Goal: Answer question/provide support: Share knowledge or assist other users

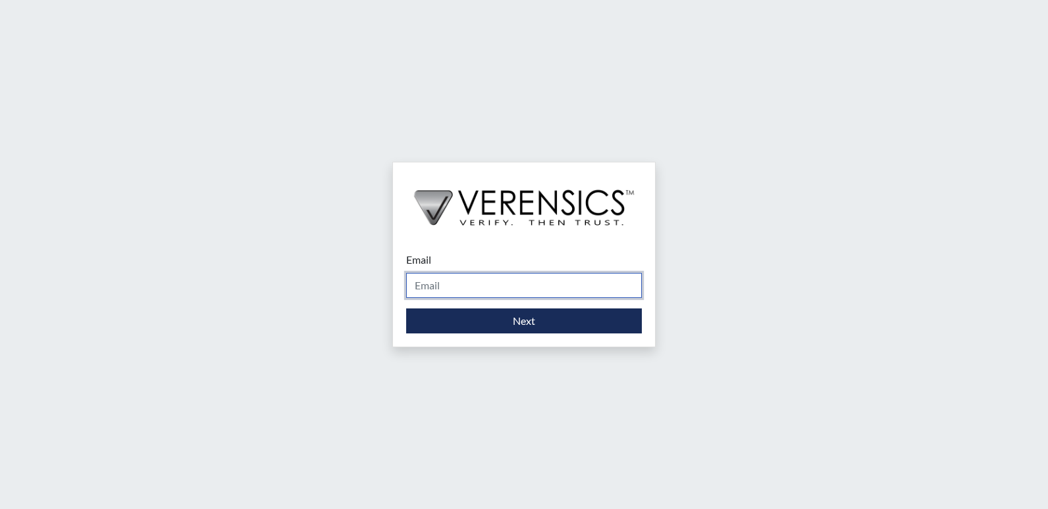
click at [458, 280] on input "Email" at bounding box center [524, 285] width 236 height 25
type input "[PERSON_NAME][EMAIL_ADDRESS][DOMAIN_NAME]"
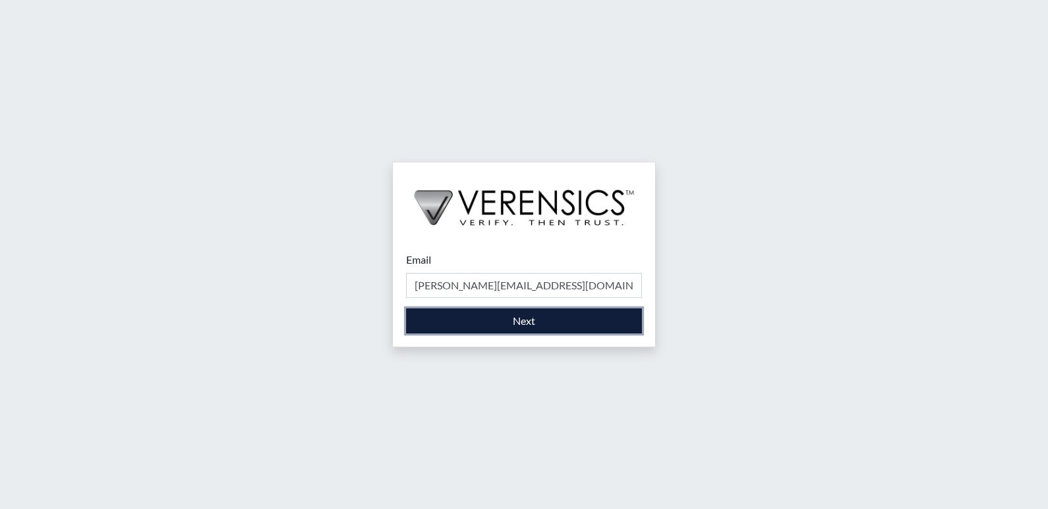
click at [512, 320] on button "Next" at bounding box center [524, 321] width 236 height 25
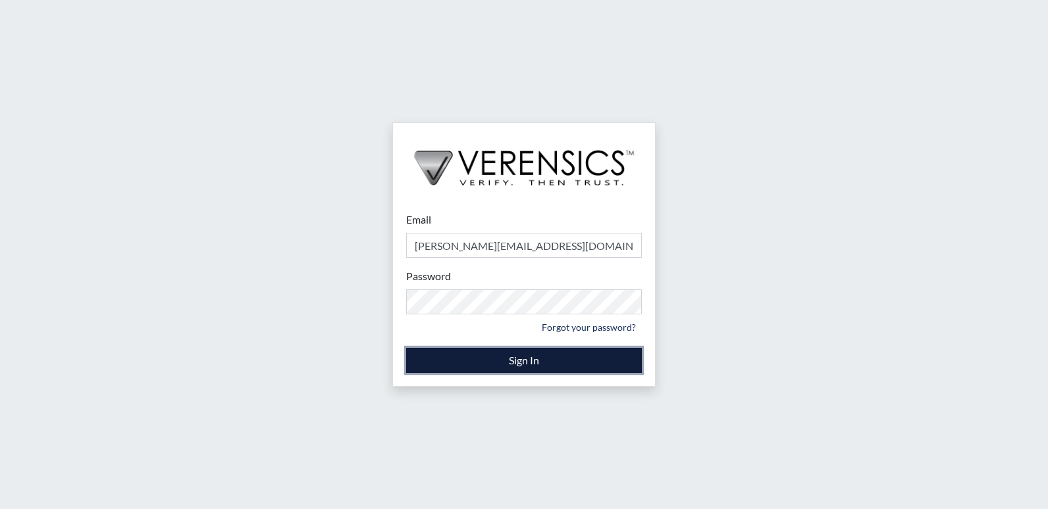
click at [537, 353] on button "Sign In" at bounding box center [524, 360] width 236 height 25
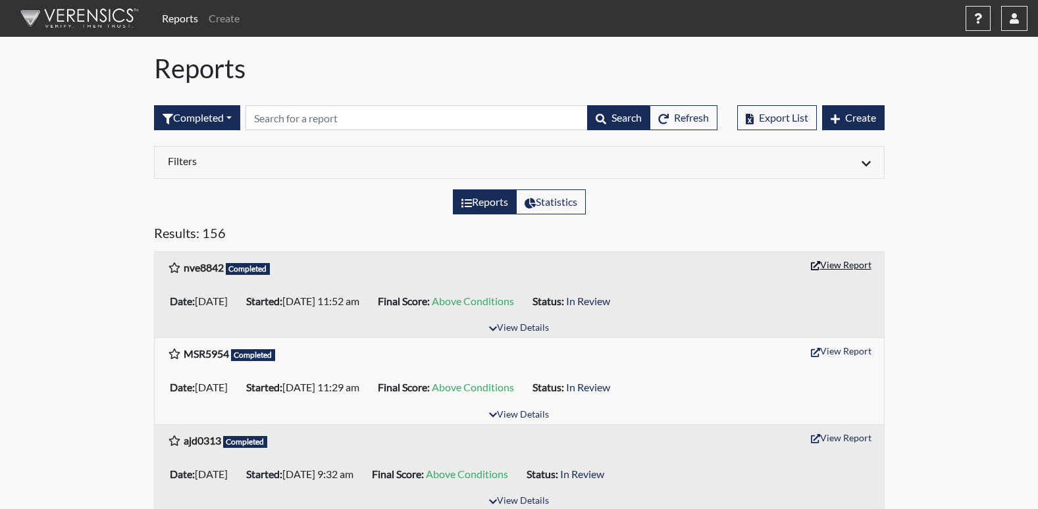
click at [836, 266] on button "View Report" at bounding box center [841, 265] width 72 height 20
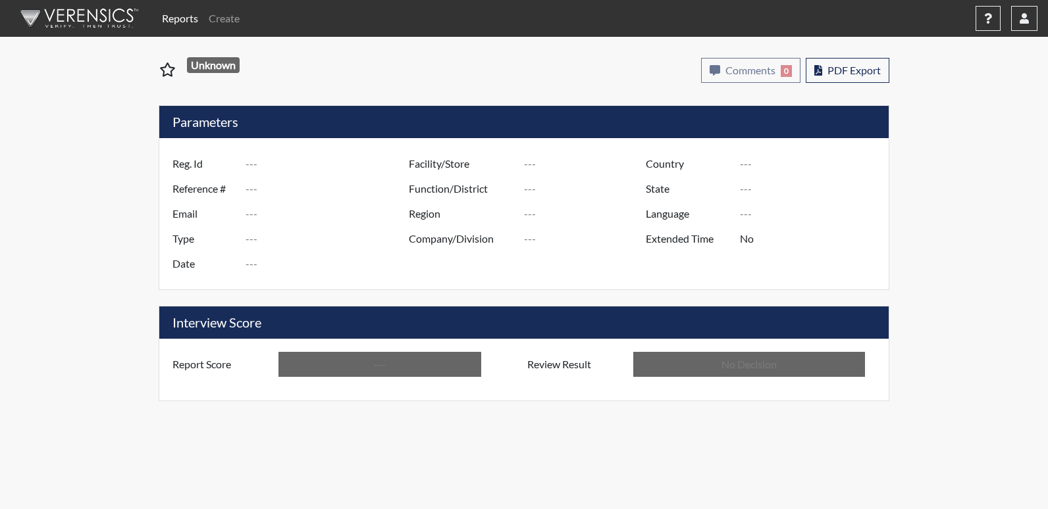
type input "nve8842"
type input "51414"
type input "---"
type input "Corrections Pre-Employment"
type input "Sep 22, 2025"
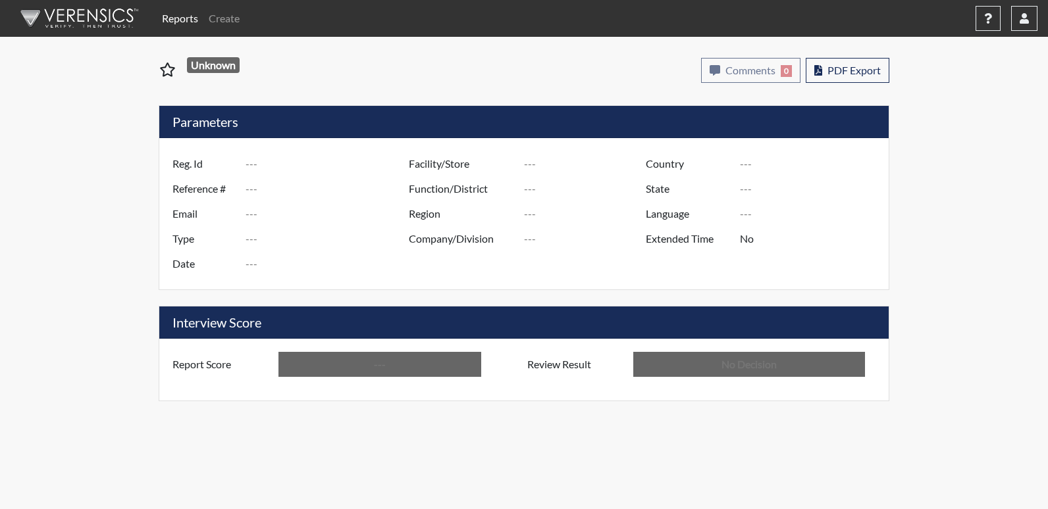
type input "[PERSON_NAME]"
type input "[GEOGRAPHIC_DATA]"
type input "[US_STATE]"
type input "English"
type input "Above Conditions"
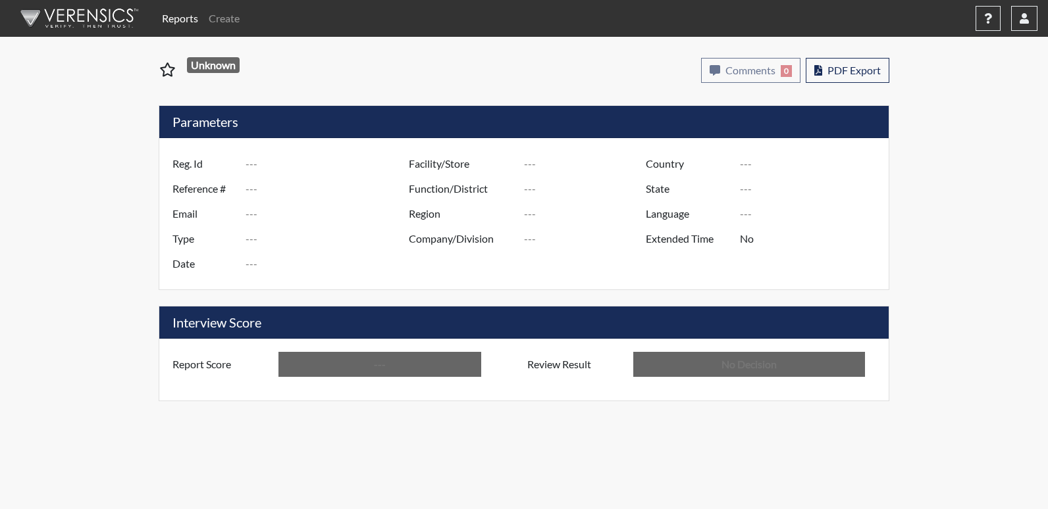
type input "In Review"
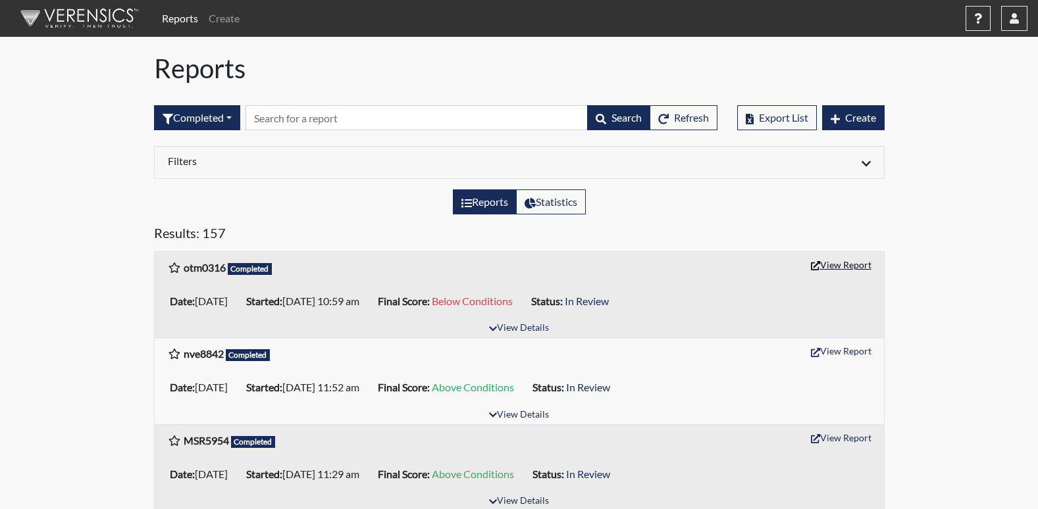
click at [824, 265] on button "View Report" at bounding box center [841, 265] width 72 height 20
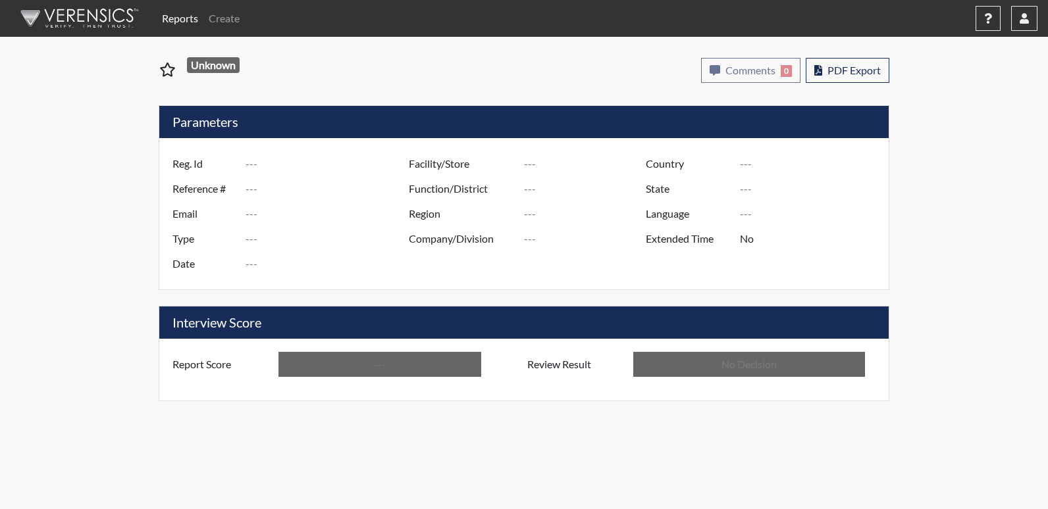
type input "otm0316"
type input "51484"
type input "---"
type input "Corrections Pre-Employment"
type input "[DATE]"
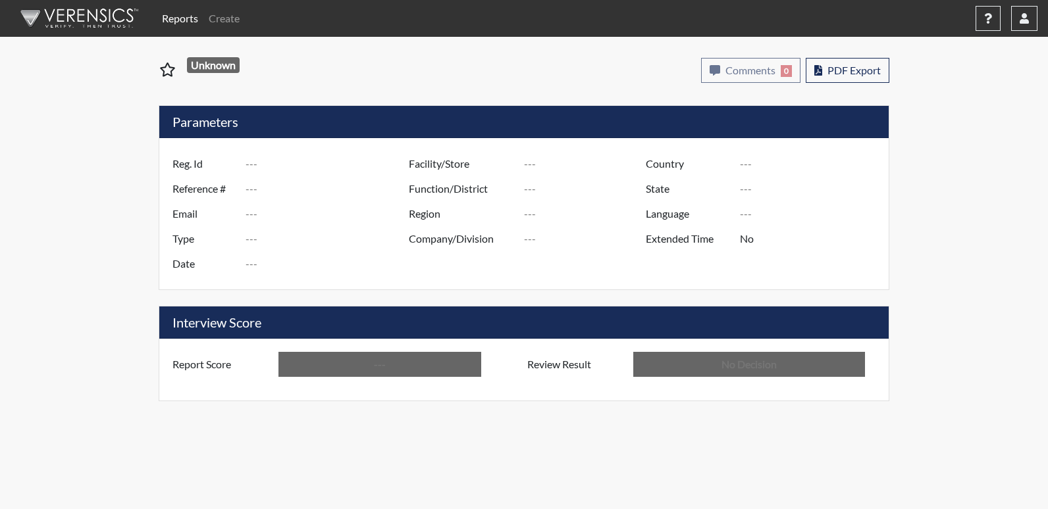
type input "[PERSON_NAME]"
type input "[GEOGRAPHIC_DATA]"
type input "[US_STATE]"
type input "English"
type input "Below Conditions"
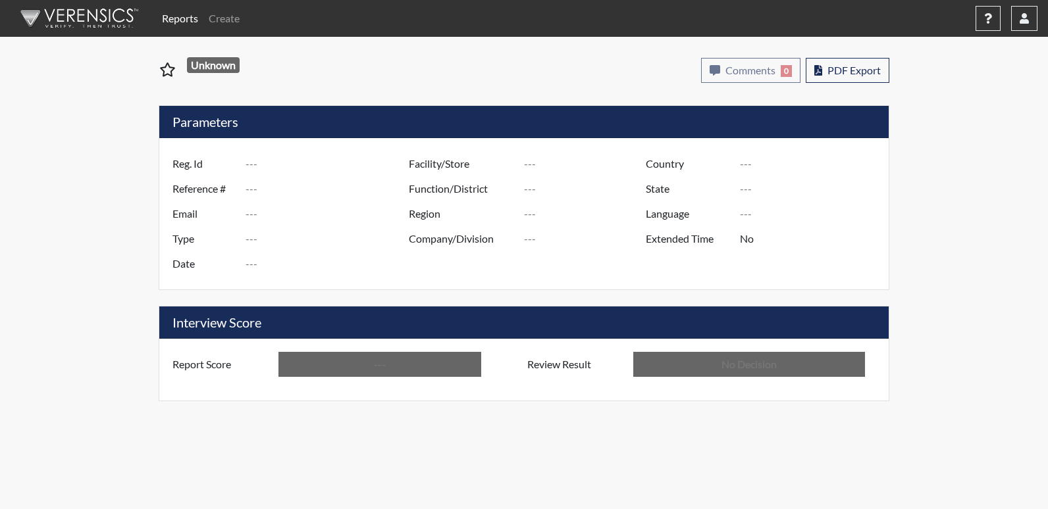
type input "In Review"
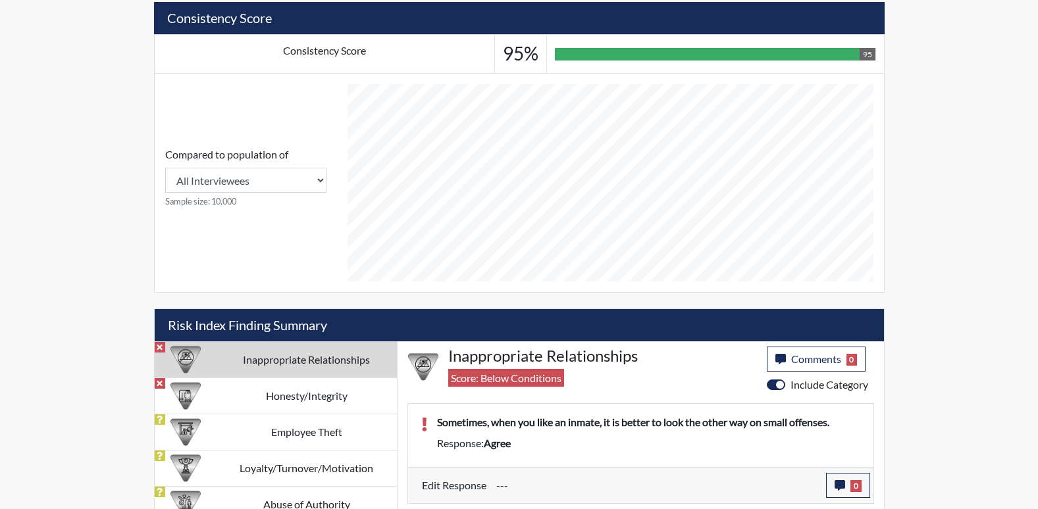
scroll to position [502, 0]
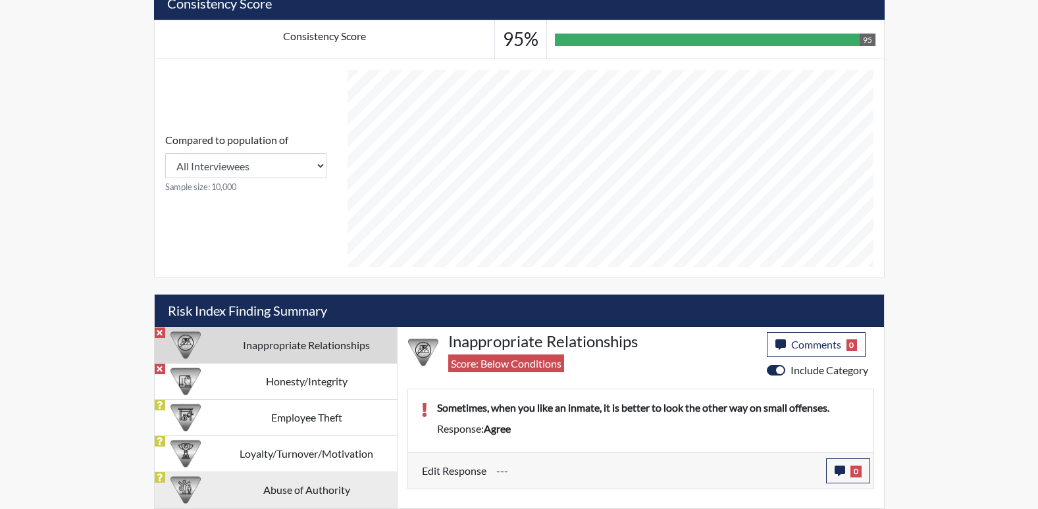
click at [297, 488] on td "Abuse of Authority" at bounding box center [306, 490] width 180 height 36
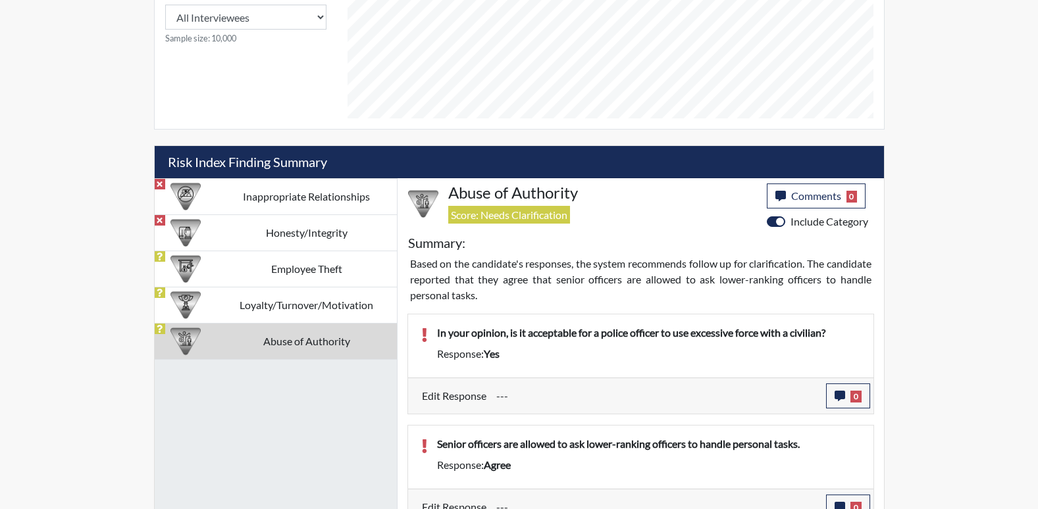
scroll to position [668, 0]
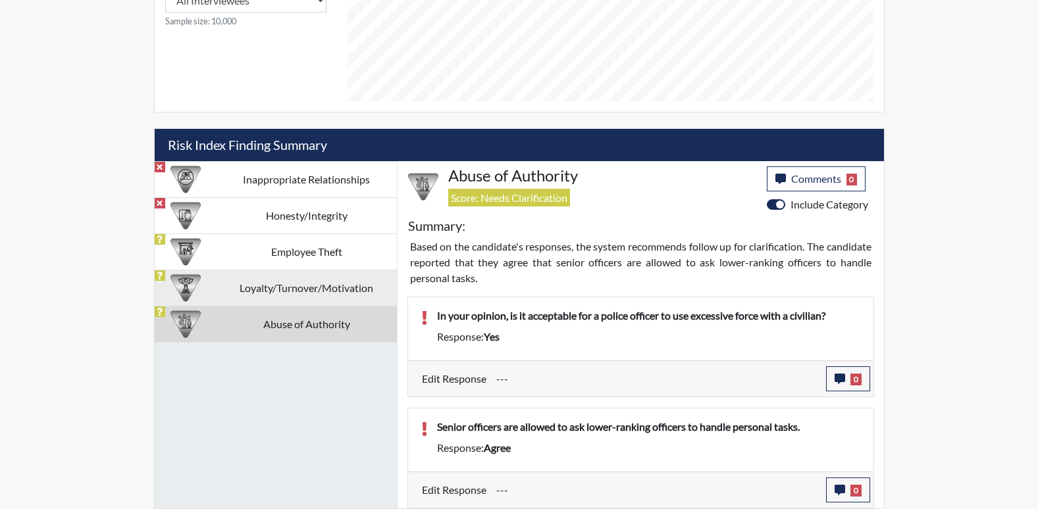
click at [290, 291] on td "Loyalty/Turnover/Motivation" at bounding box center [306, 288] width 180 height 36
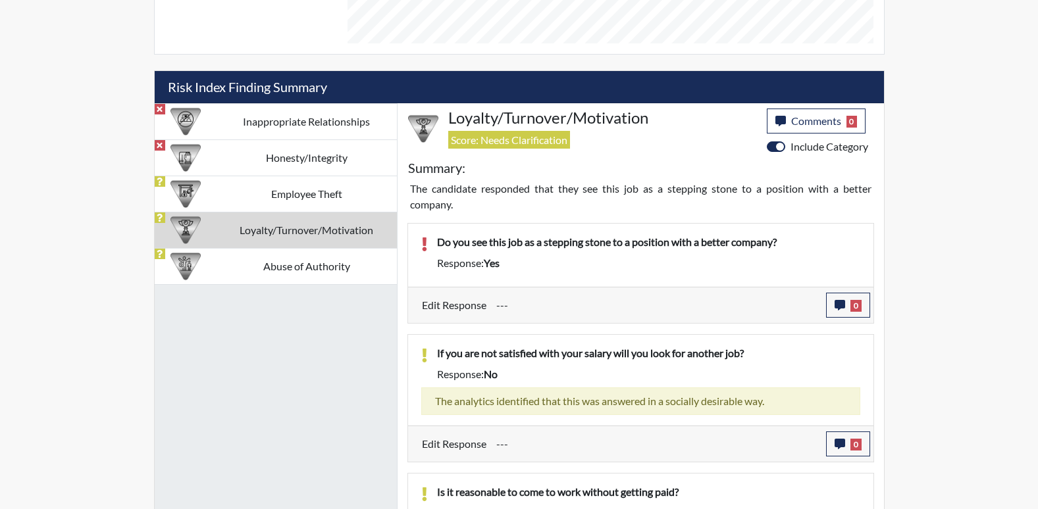
scroll to position [740, 0]
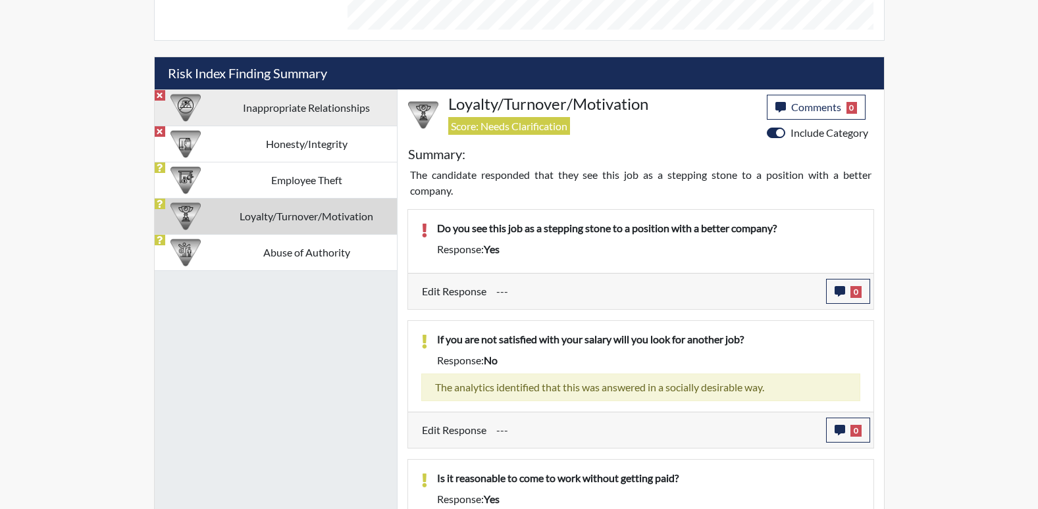
click at [310, 106] on td "Inappropriate Relationships" at bounding box center [306, 107] width 180 height 36
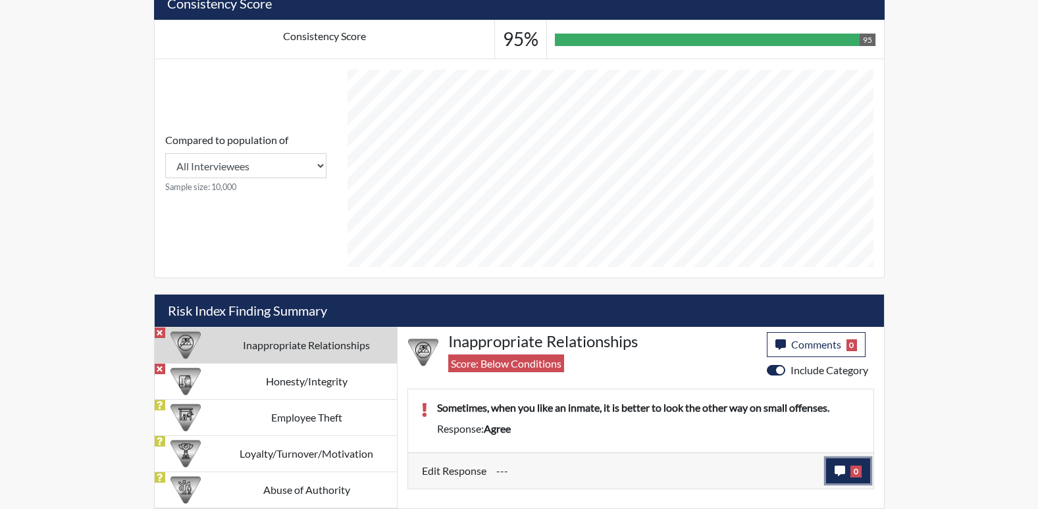
click at [850, 471] on span "0" at bounding box center [855, 472] width 11 height 12
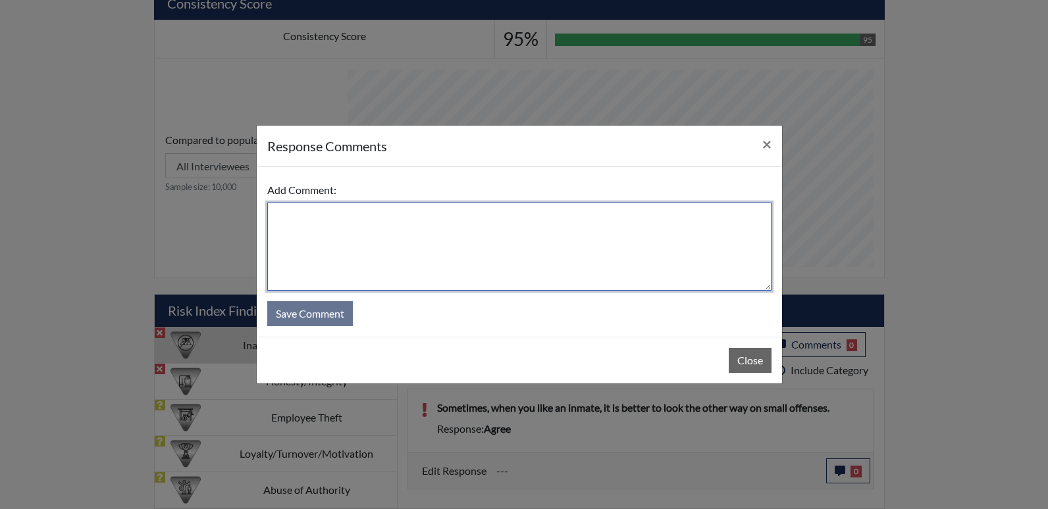
click at [305, 218] on textarea at bounding box center [519, 247] width 504 height 88
click at [294, 213] on textarea at bounding box center [519, 247] width 504 height 88
click at [437, 215] on textarea "Answered the question too quickly" at bounding box center [519, 247] width 504 height 88
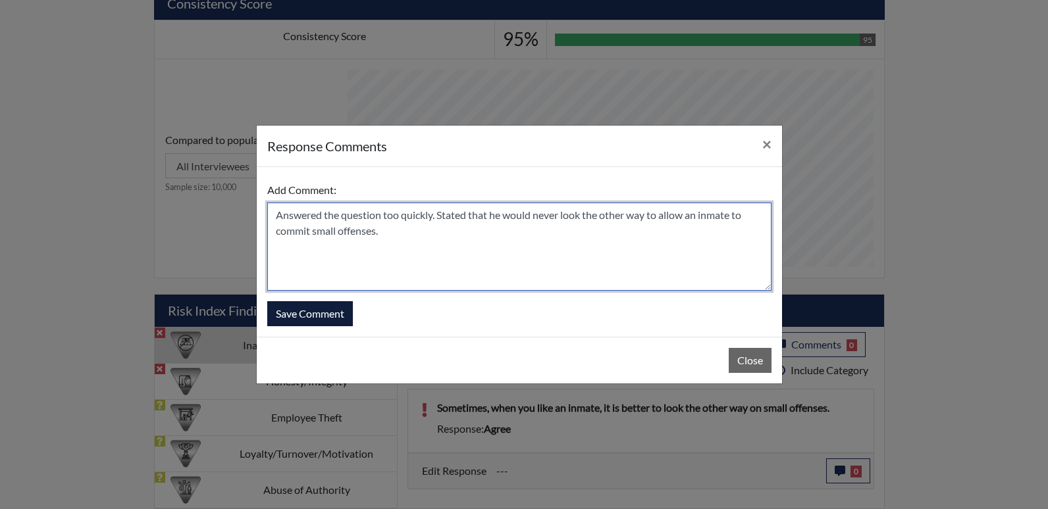
type textarea "Answered the question too quickly. Stated that he would never look the other wa…"
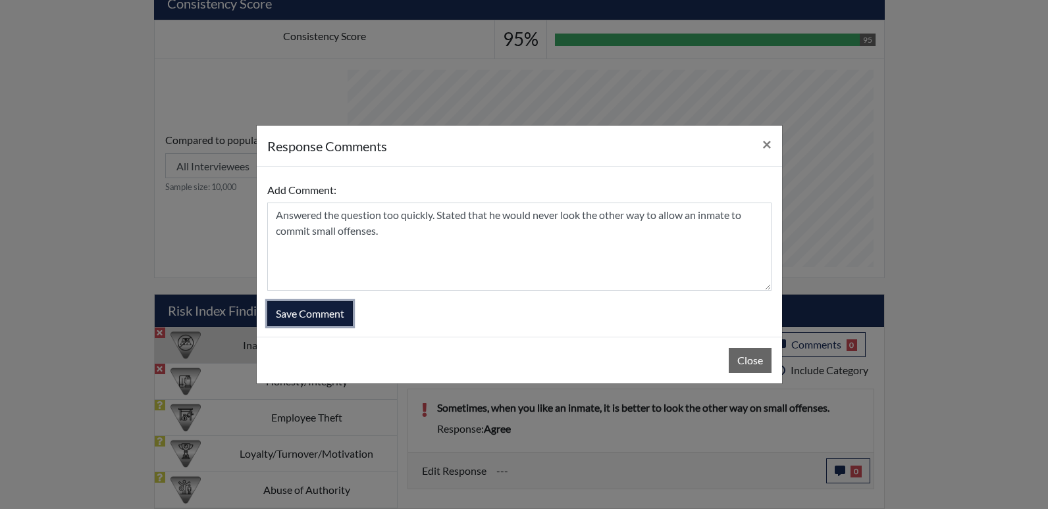
click at [309, 311] on button "Save Comment" at bounding box center [310, 313] width 86 height 25
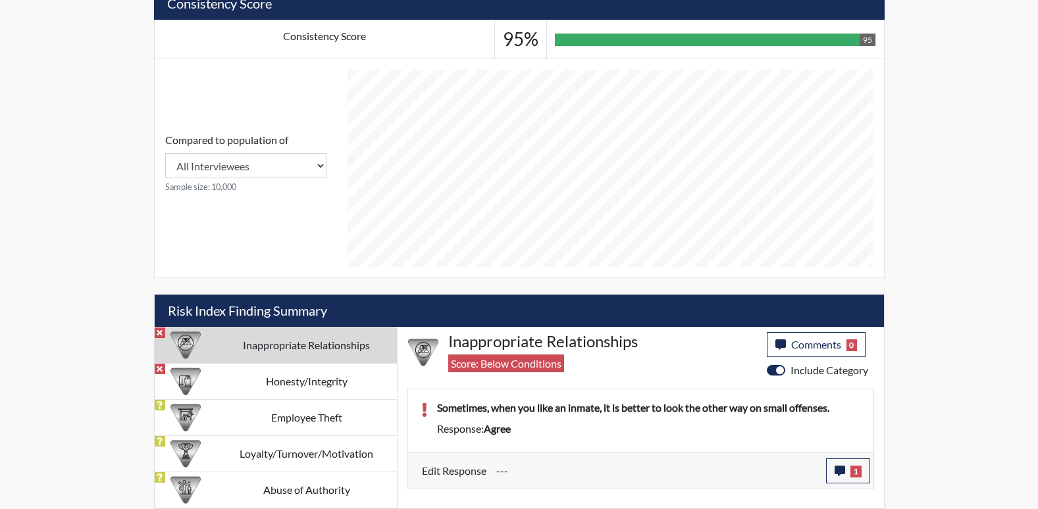
scroll to position [218, 547]
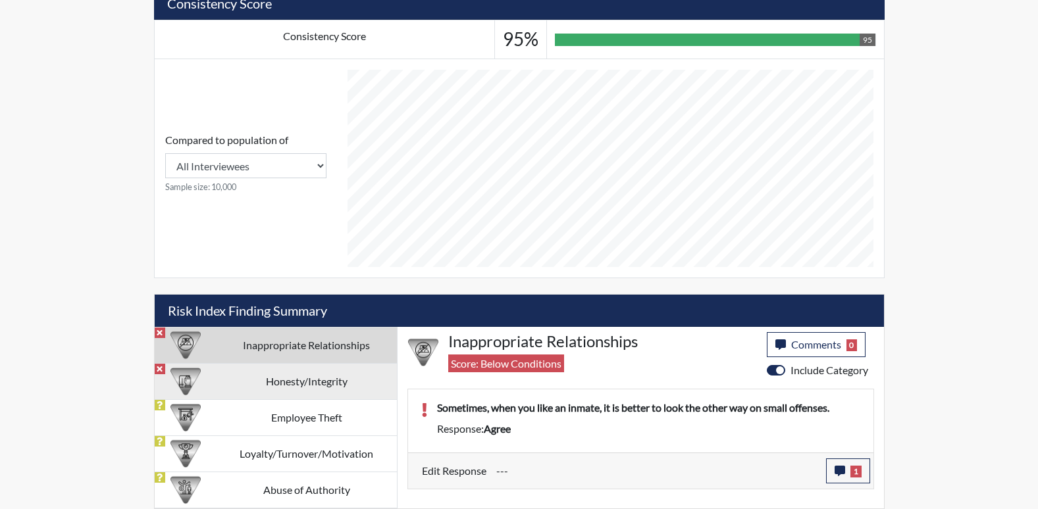
click at [286, 377] on td "Honesty/Integrity" at bounding box center [306, 381] width 180 height 36
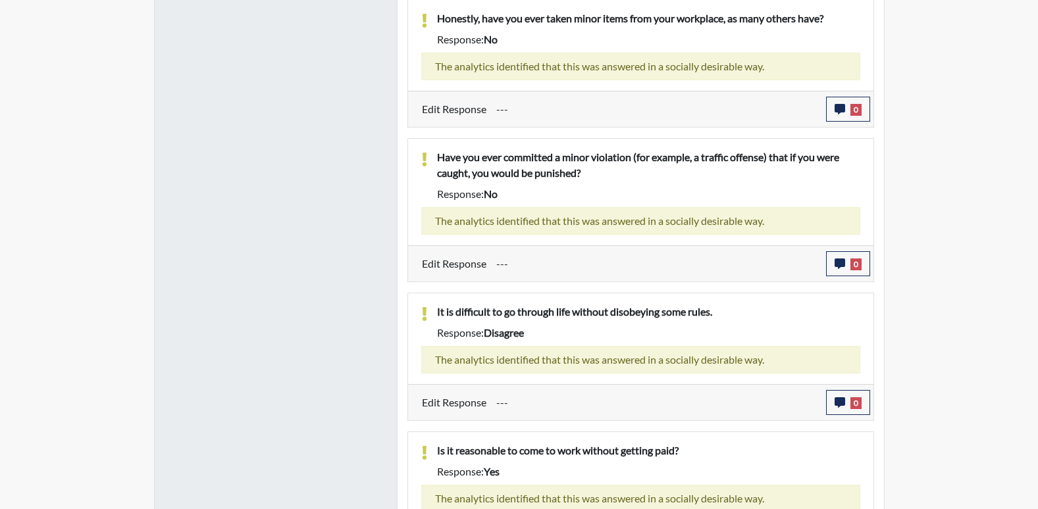
scroll to position [732, 0]
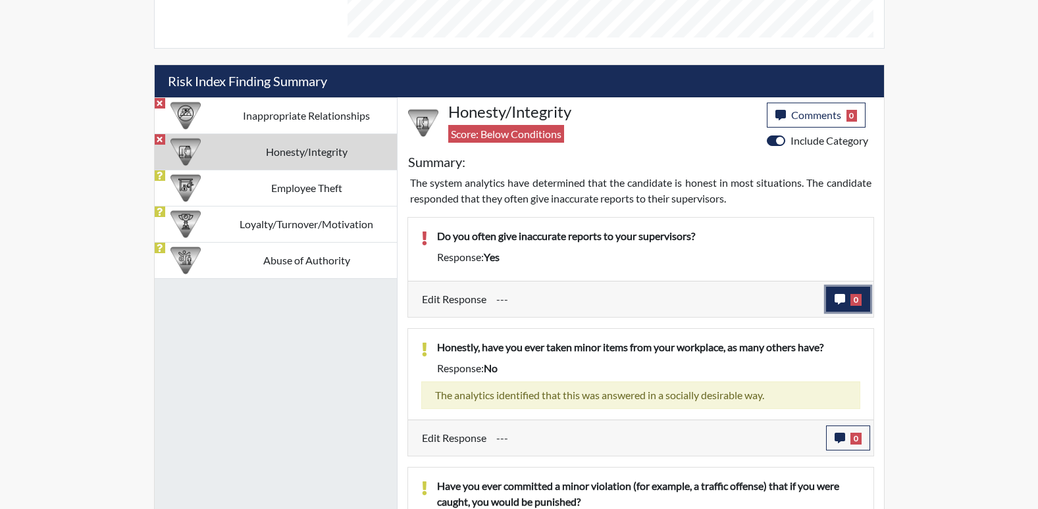
click at [841, 302] on icon "button" at bounding box center [839, 299] width 11 height 11
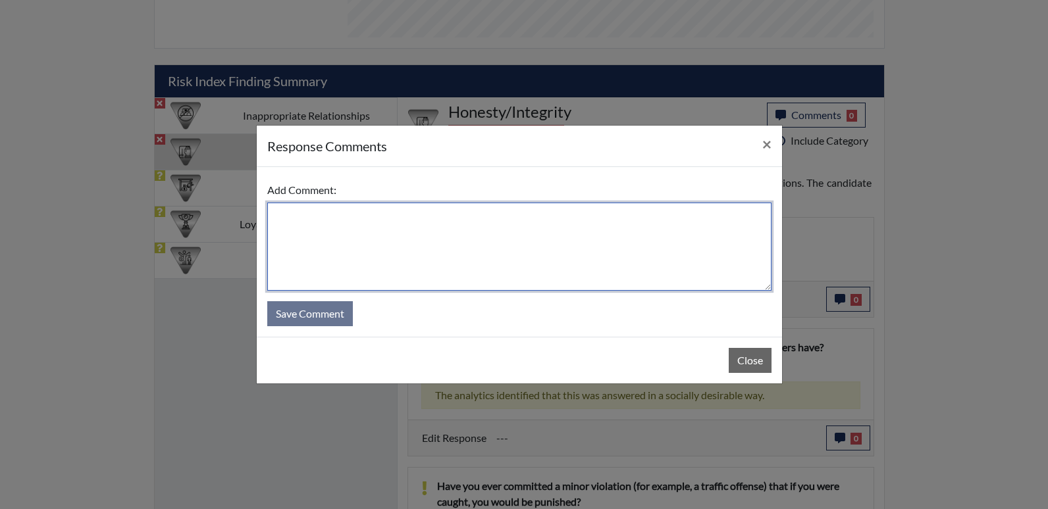
click at [303, 211] on textarea at bounding box center [519, 247] width 504 height 88
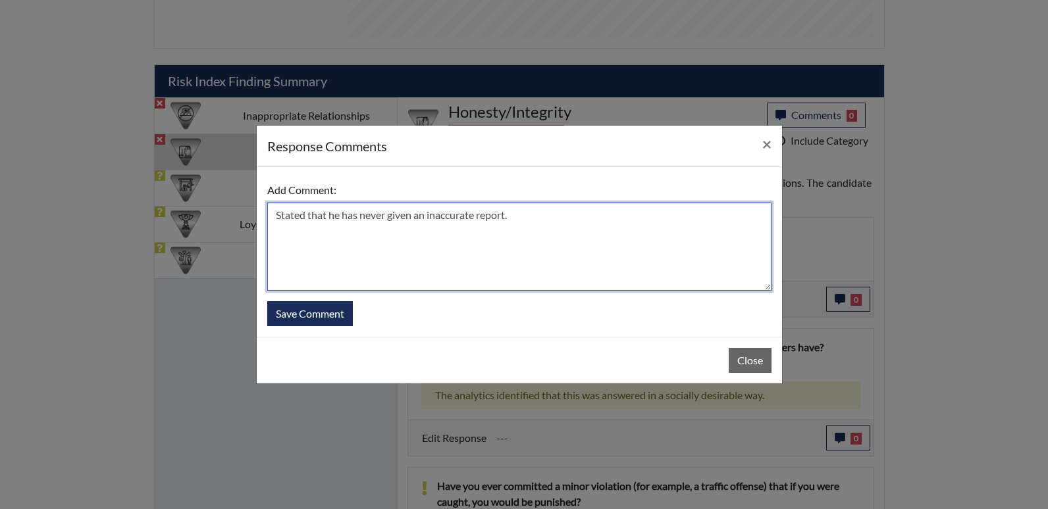
drag, startPoint x: 273, startPoint y: 215, endPoint x: 499, endPoint y: 231, distance: 226.9
click at [569, 243] on textarea "Stated that he has never given an inaccurate report." at bounding box center [519, 247] width 504 height 88
type textarea "Stated that he has never given an inaccurate report."
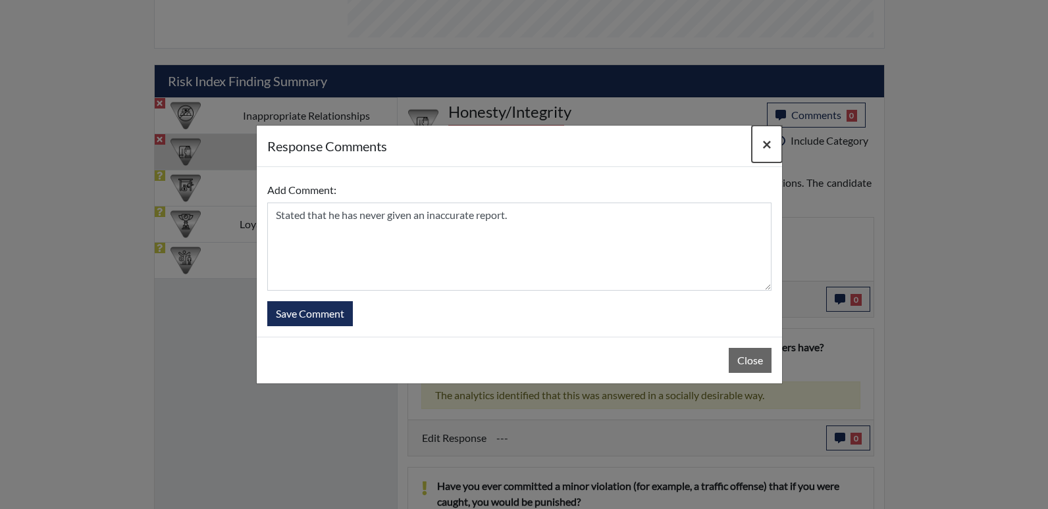
click at [765, 142] on span "×" at bounding box center [766, 143] width 9 height 19
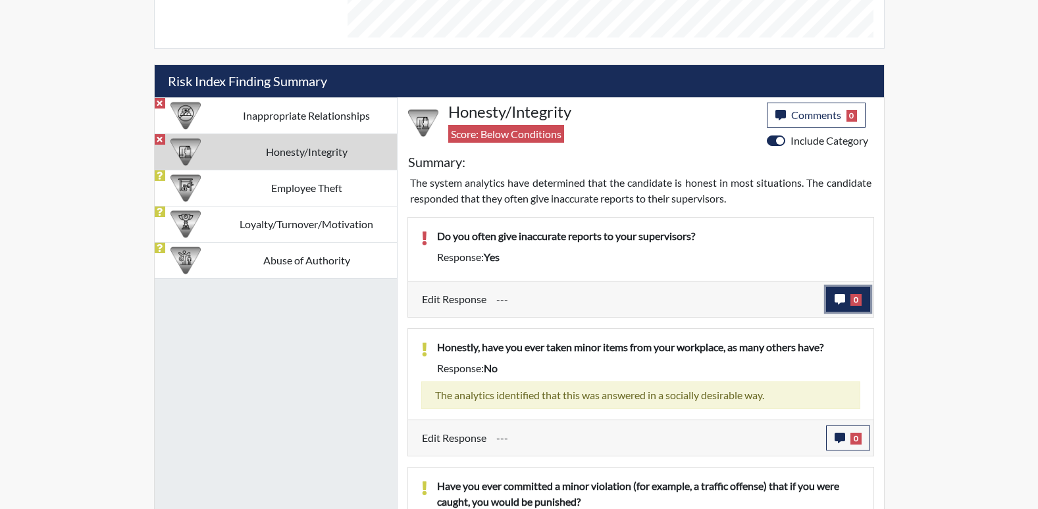
click at [837, 300] on icon "button" at bounding box center [839, 299] width 11 height 11
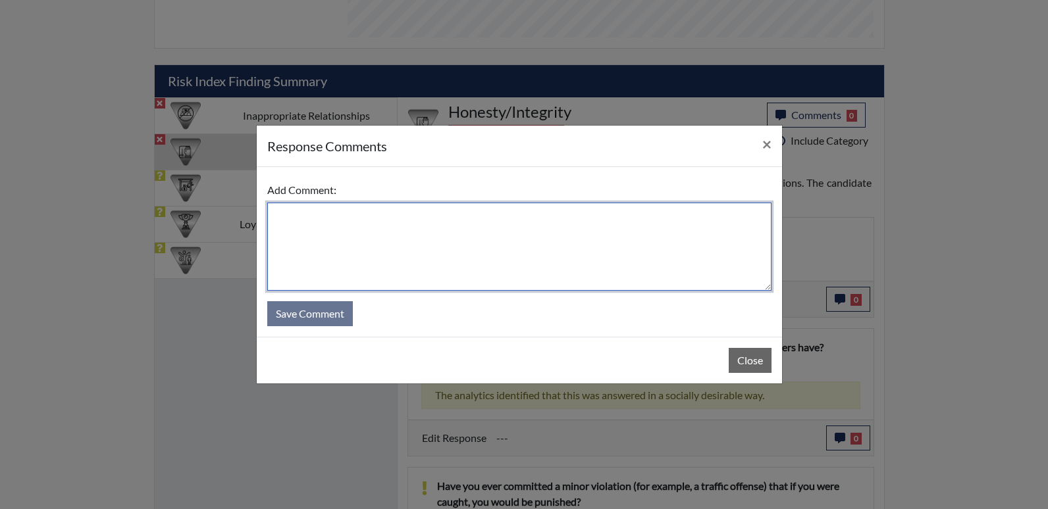
click at [333, 219] on textarea at bounding box center [519, 247] width 504 height 88
paste textarea "Stated that he has never given an inaccurate report."
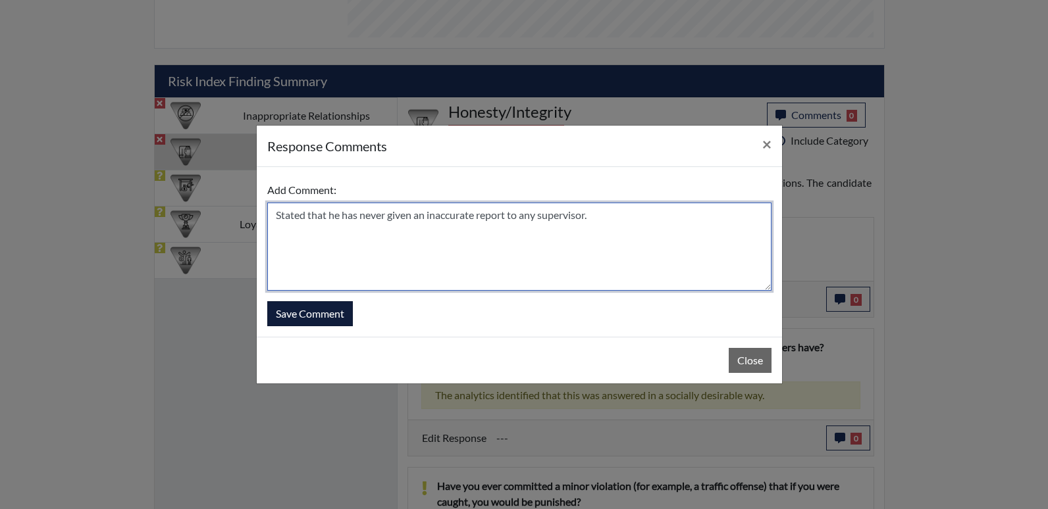
type textarea "Stated that he has never given an inaccurate report to any supervisor."
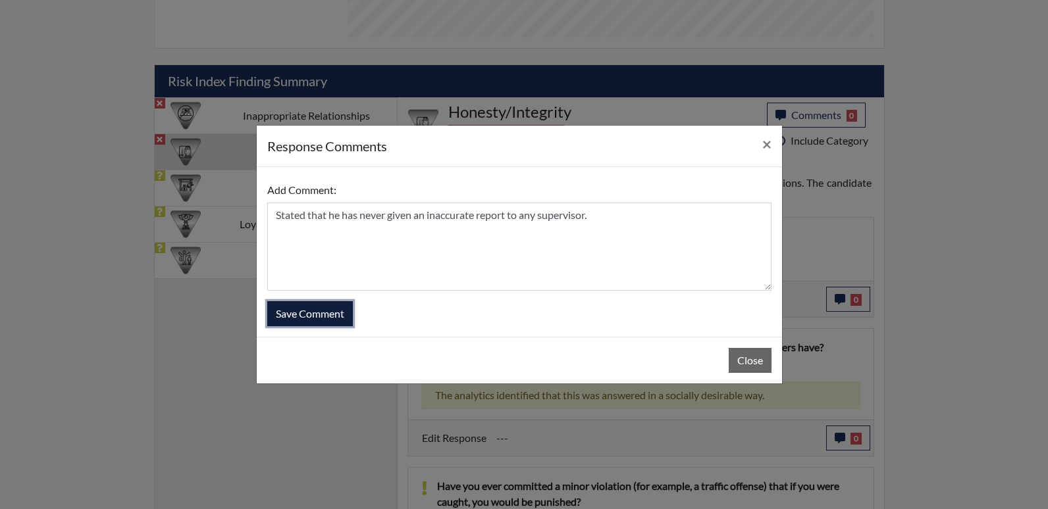
click at [307, 316] on button "Save Comment" at bounding box center [310, 313] width 86 height 25
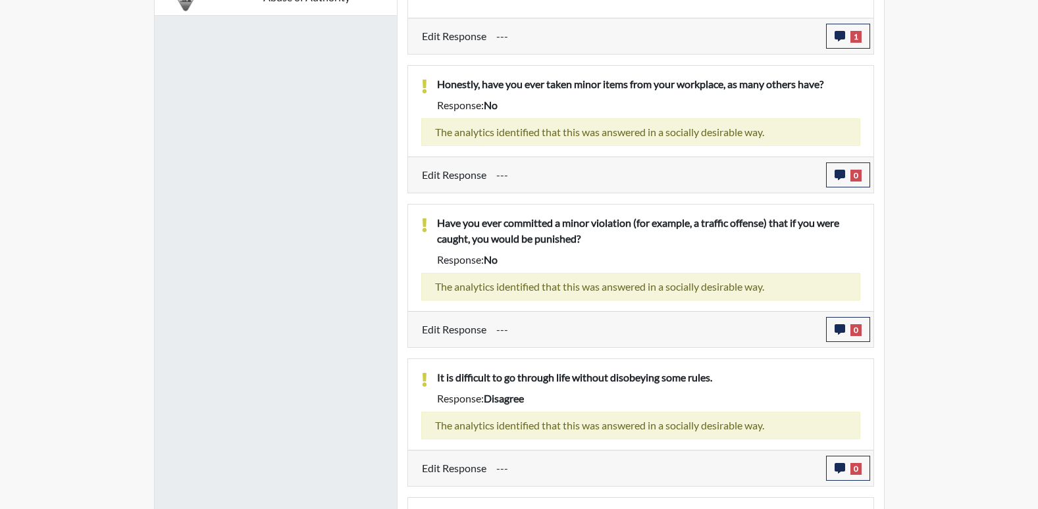
scroll to position [534, 0]
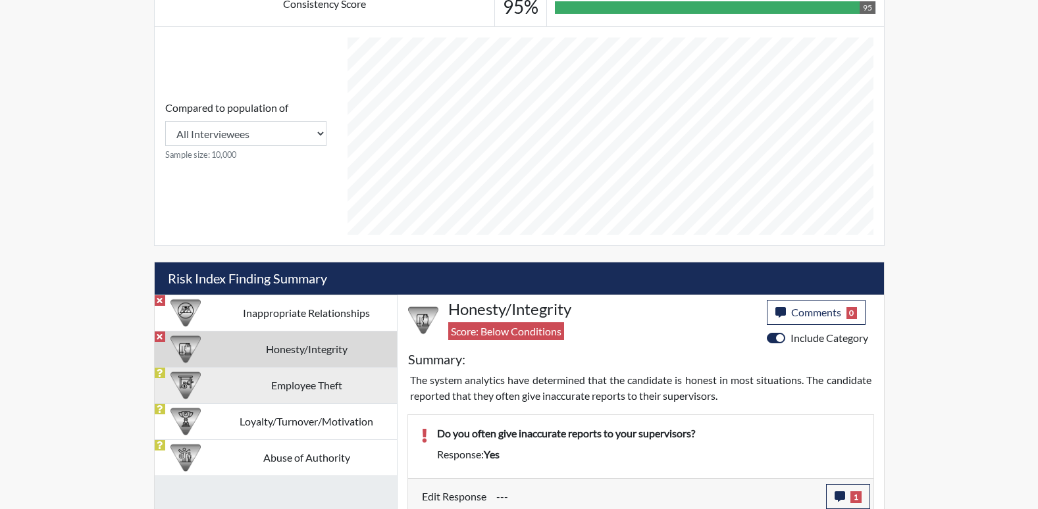
click at [311, 388] on td "Employee Theft" at bounding box center [306, 385] width 180 height 36
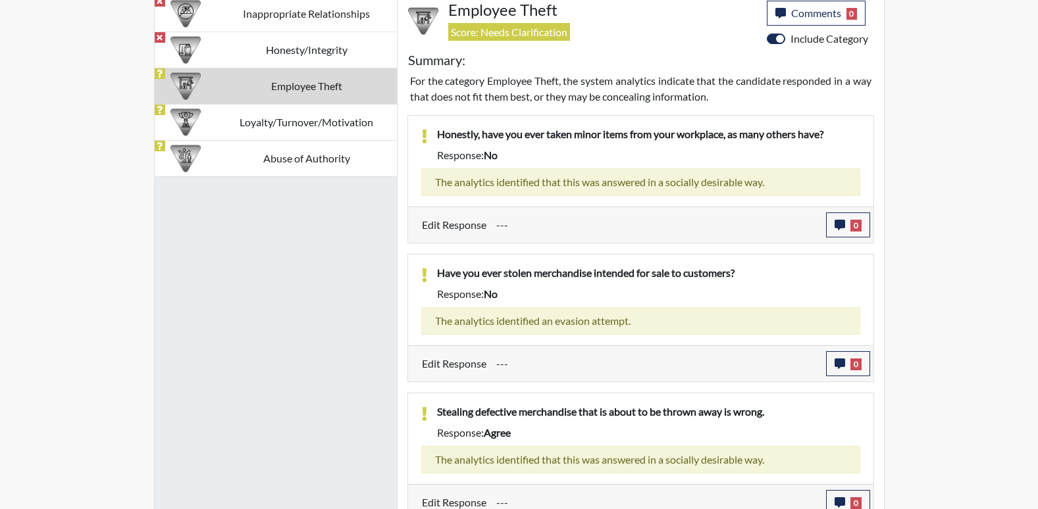
scroll to position [846, 0]
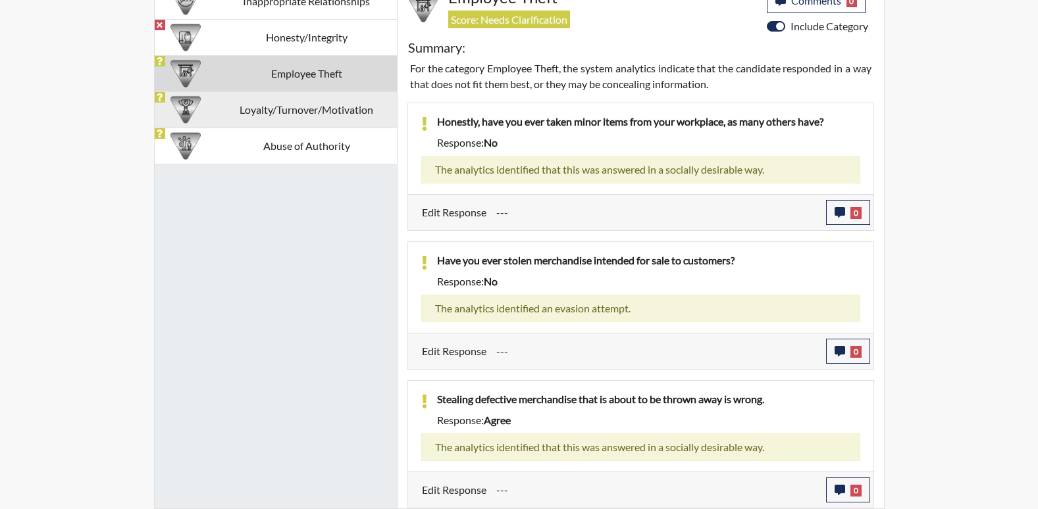
click at [301, 110] on td "Loyalty/Turnover/Motivation" at bounding box center [306, 109] width 180 height 36
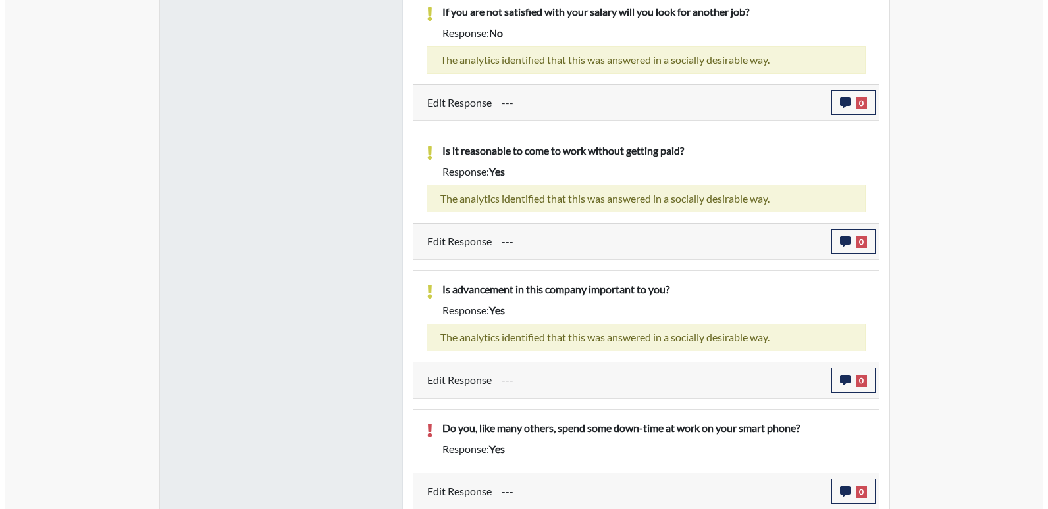
scroll to position [1069, 0]
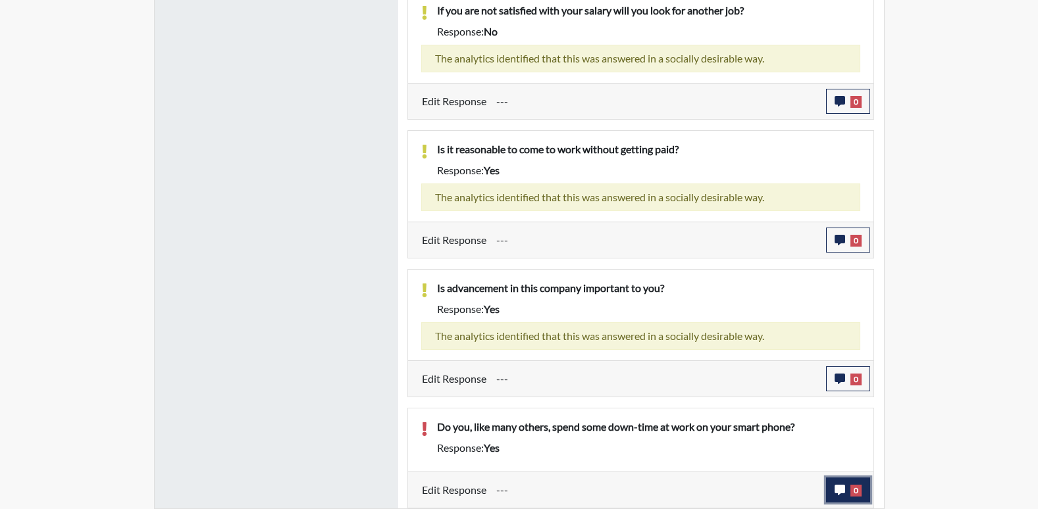
click at [844, 487] on icon "button" at bounding box center [839, 490] width 11 height 11
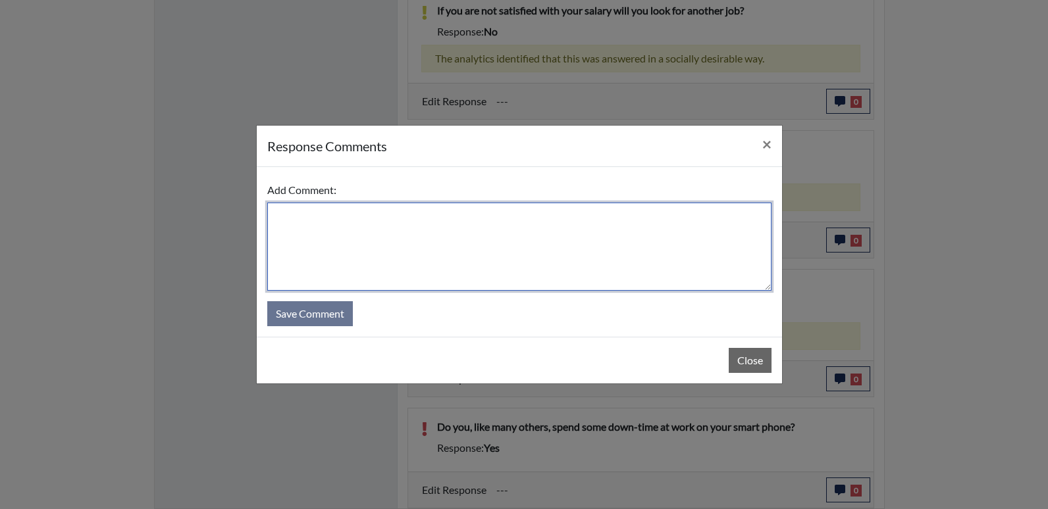
click at [353, 218] on textarea at bounding box center [519, 247] width 504 height 88
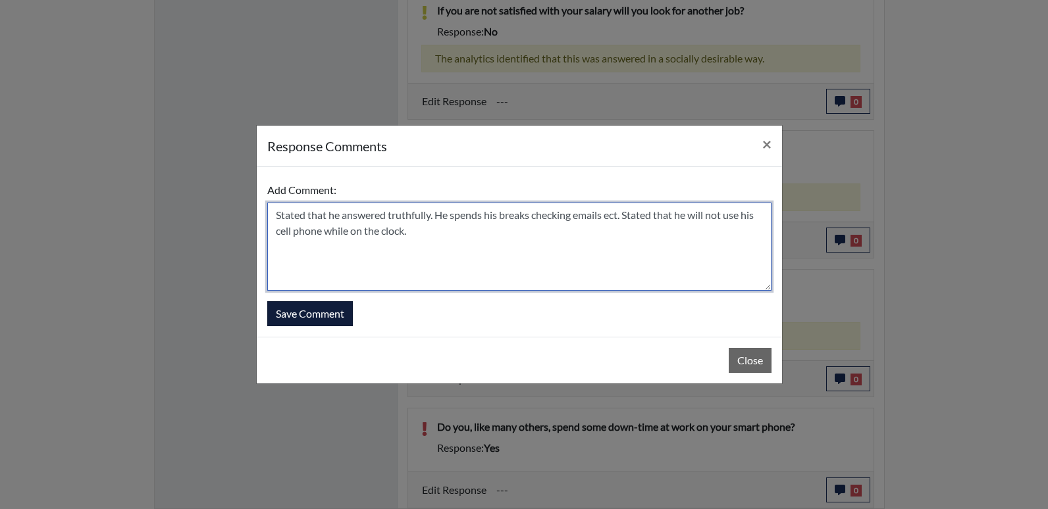
type textarea "Stated that he answered truthfully. He spends his breaks checking emails ect. S…"
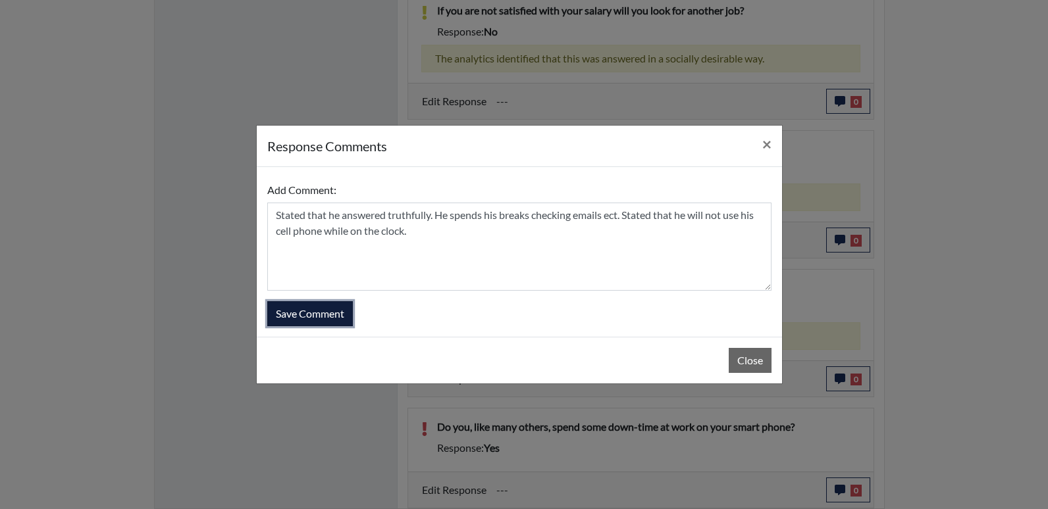
click at [298, 317] on button "Save Comment" at bounding box center [310, 313] width 86 height 25
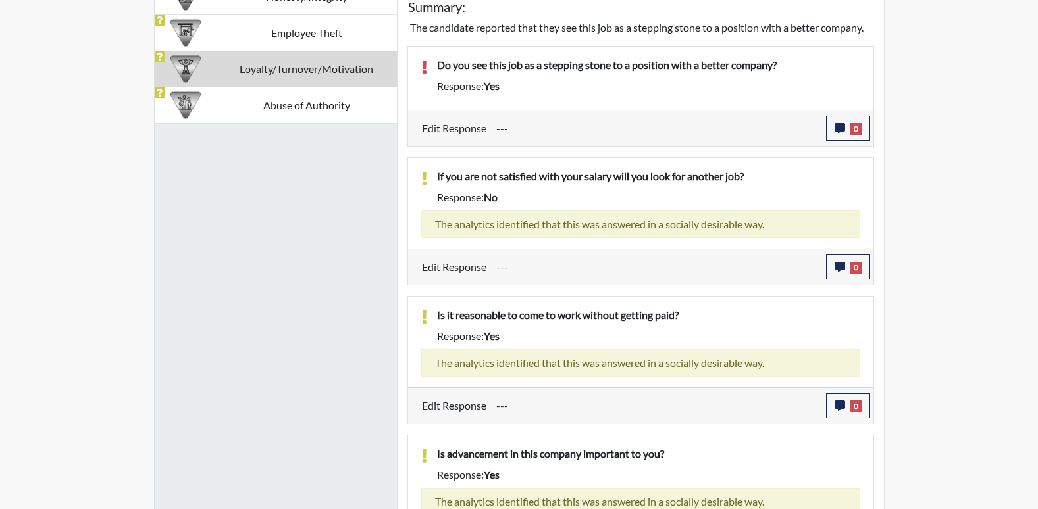
scroll to position [724, 0]
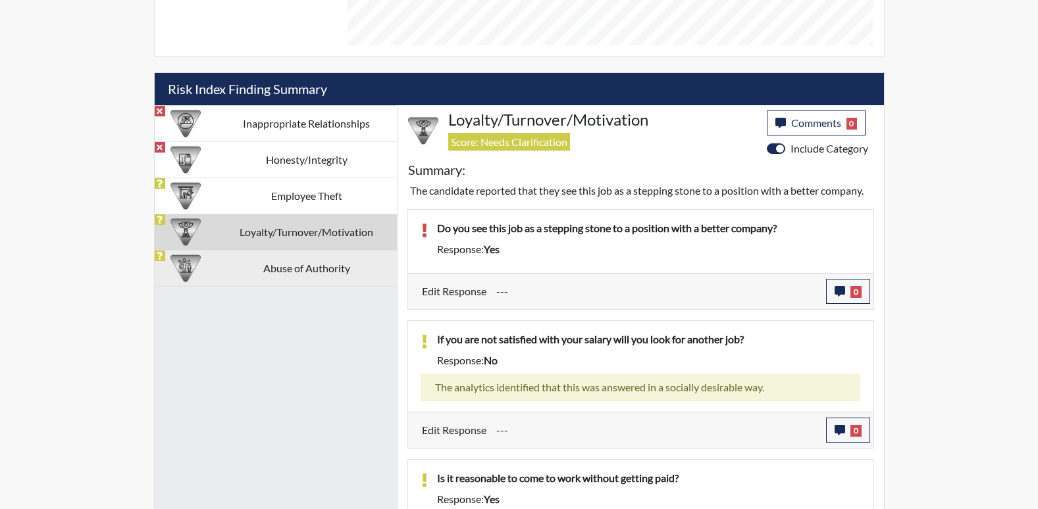
click at [334, 267] on td "Abuse of Authority" at bounding box center [306, 268] width 180 height 36
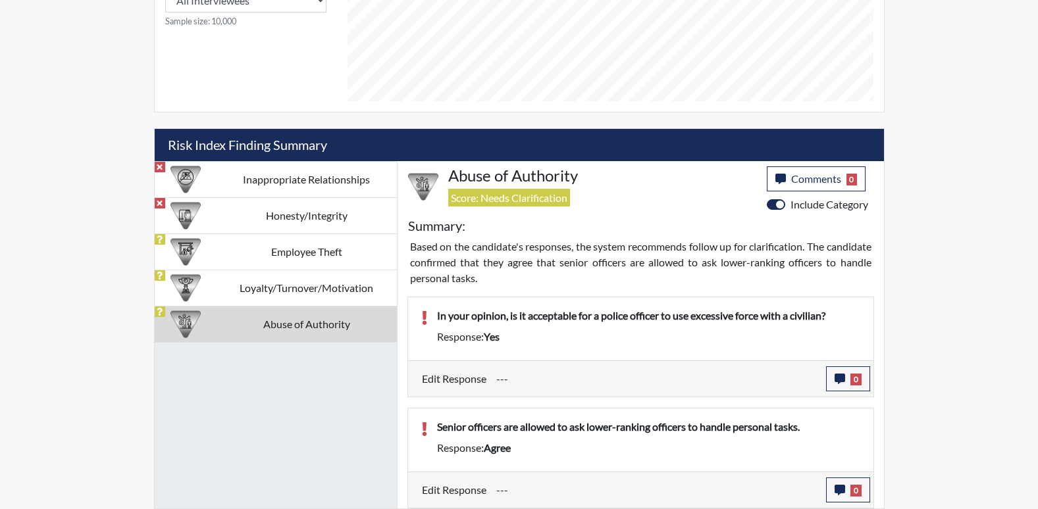
scroll to position [668, 0]
click at [836, 374] on icon "button" at bounding box center [839, 379] width 11 height 11
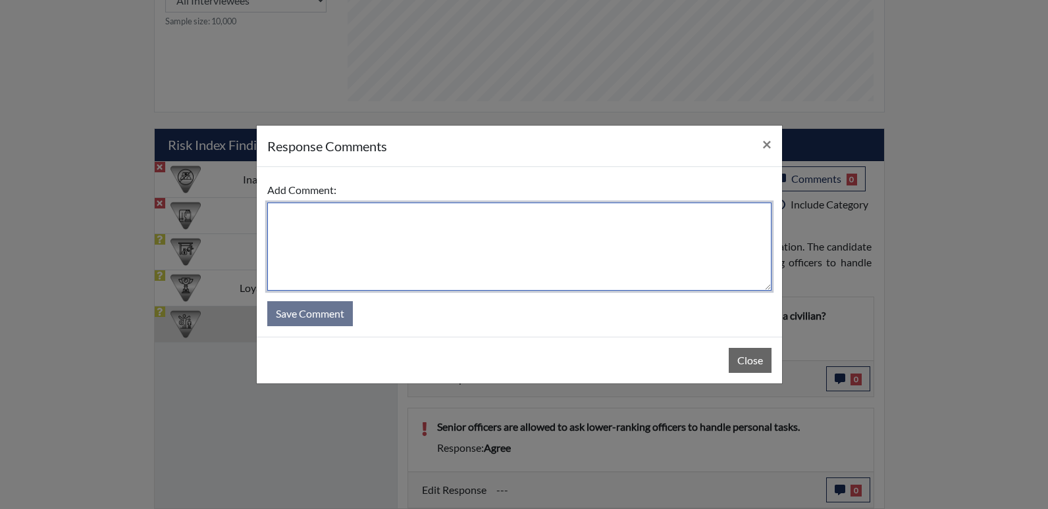
click at [345, 212] on textarea at bounding box center [519, 247] width 504 height 88
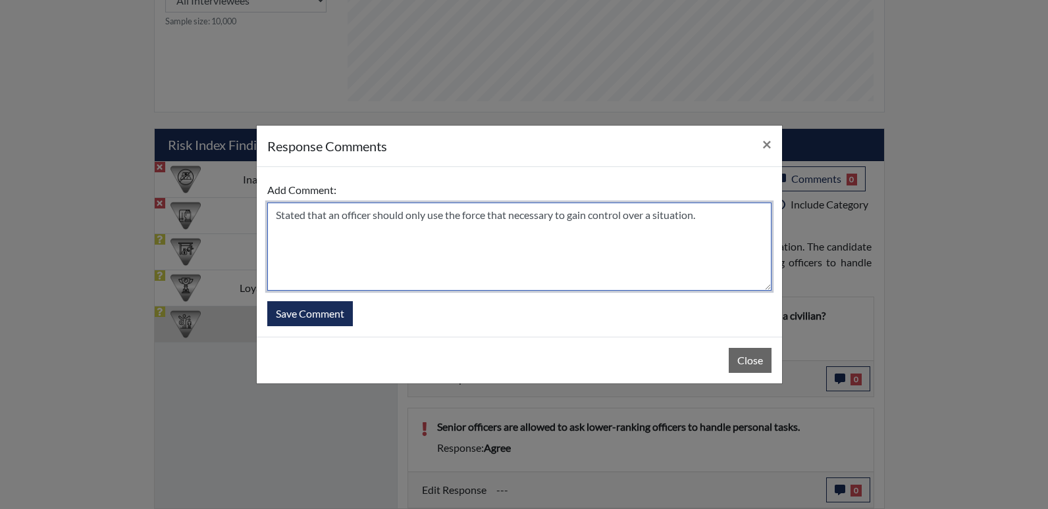
click at [329, 217] on textarea "Stated that an officer should only use the force that necessary to gain control…" at bounding box center [519, 247] width 504 height 88
click at [462, 215] on textarea "Stated that though his military training as a officer should only use the force…" at bounding box center [519, 247] width 504 height 88
click at [361, 229] on textarea "Stated that though his military training an officer should only use the force t…" at bounding box center [519, 247] width 504 height 88
type textarea "Stated that though his military training an officer should only use the force t…"
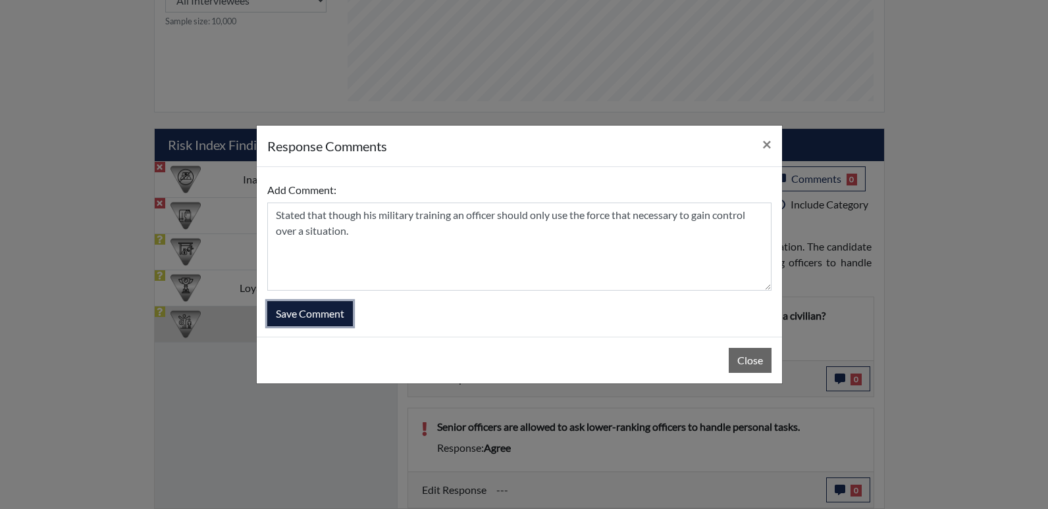
click at [311, 315] on button "Save Comment" at bounding box center [310, 313] width 86 height 25
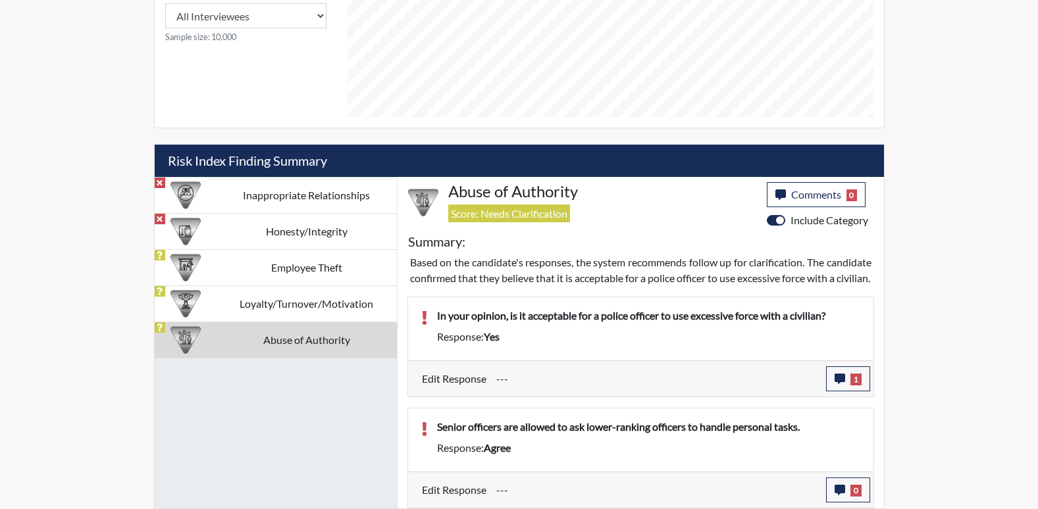
scroll to position [218, 547]
click at [839, 485] on icon "button" at bounding box center [839, 490] width 11 height 11
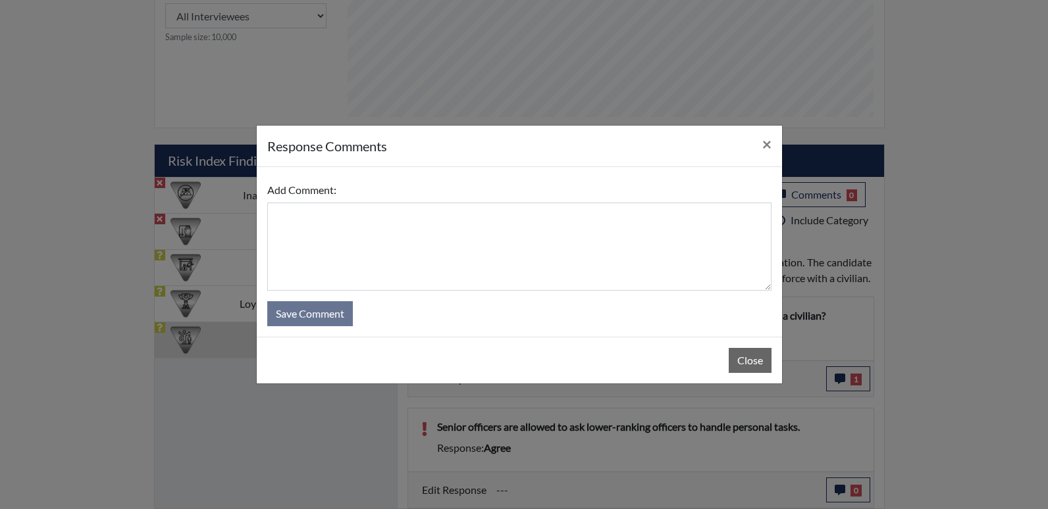
drag, startPoint x: 386, startPoint y: 185, endPoint x: 361, endPoint y: 213, distance: 37.3
click at [382, 190] on div "Add Comment:" at bounding box center [519, 234] width 504 height 113
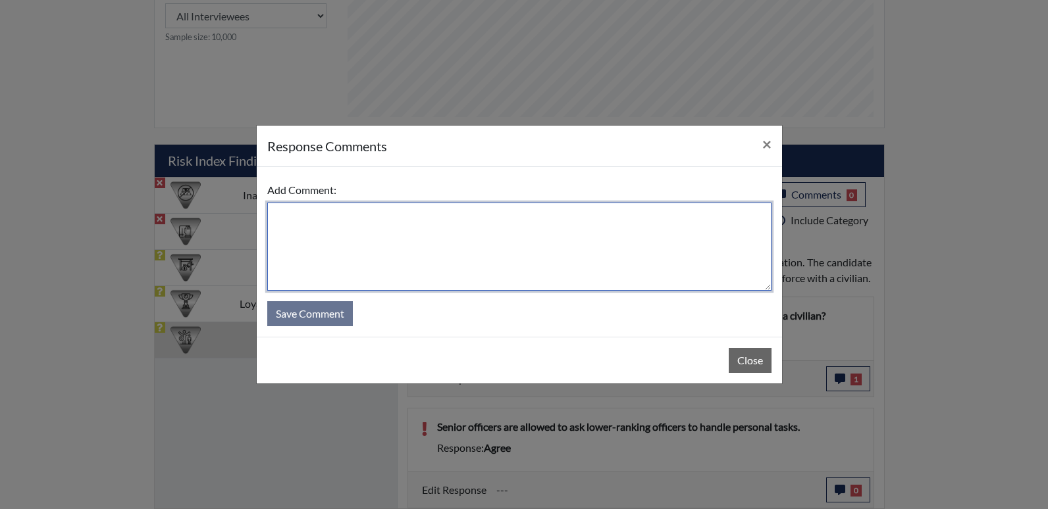
click at [361, 220] on textarea at bounding box center [519, 247] width 504 height 88
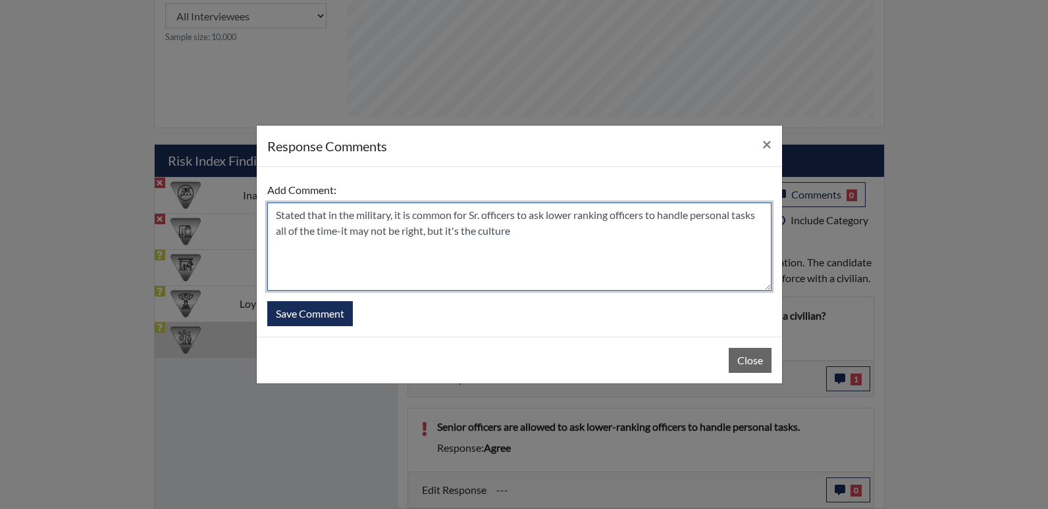
click at [503, 230] on textarea "Stated that in the military, it is common for Sr. officers to ask lower ranking…" at bounding box center [519, 247] width 504 height 88
type textarea "Stated that in the military, it is common for Sr. officers to ask lower ranking…"
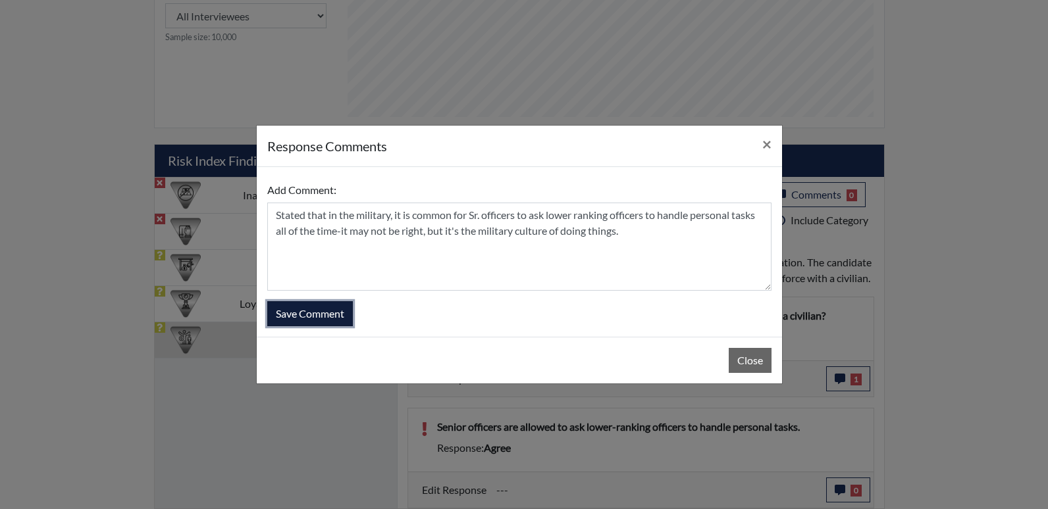
click at [330, 310] on button "Save Comment" at bounding box center [310, 313] width 86 height 25
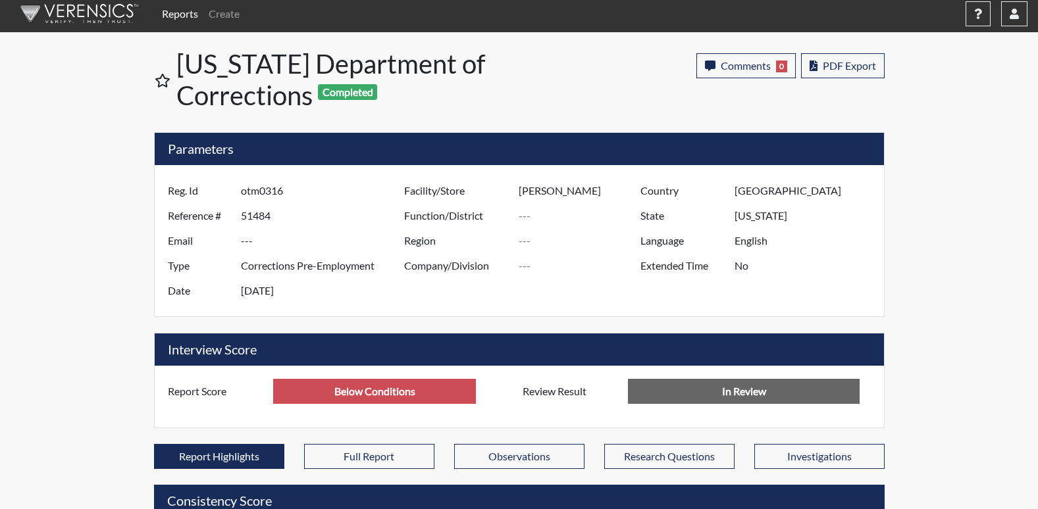
scroll to position [0, 0]
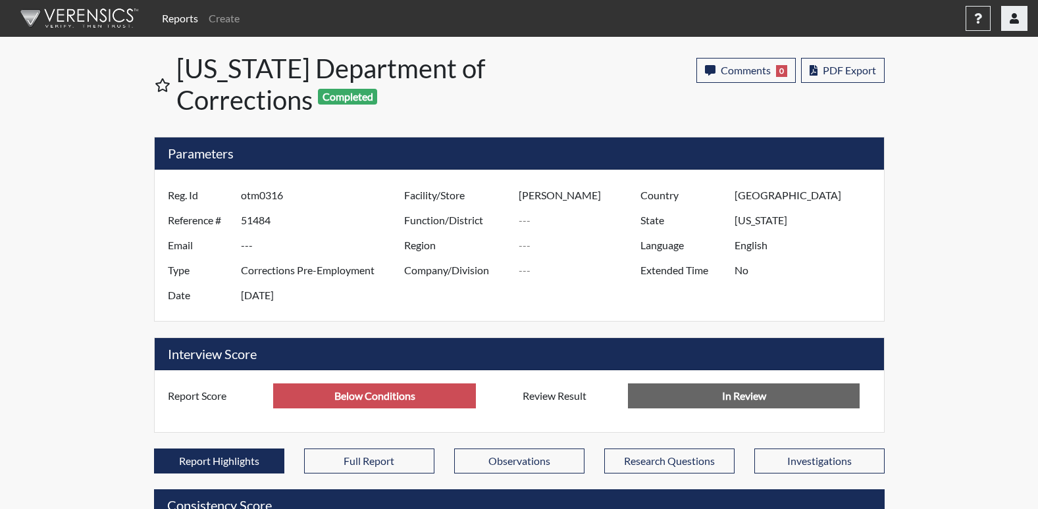
click at [1016, 20] on icon "button" at bounding box center [1013, 18] width 9 height 11
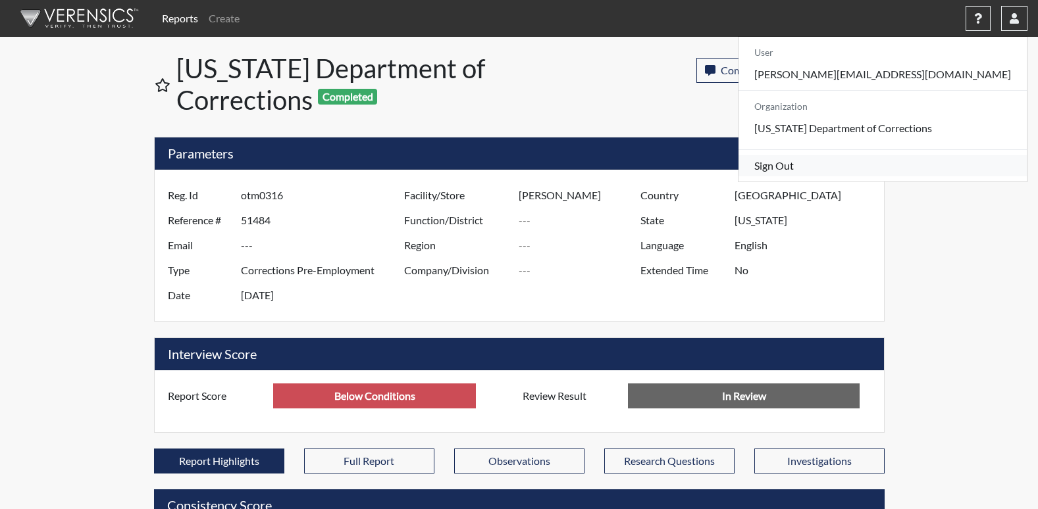
click at [884, 176] on link "Sign Out" at bounding box center [882, 165] width 288 height 21
